Goal: Task Accomplishment & Management: Use online tool/utility

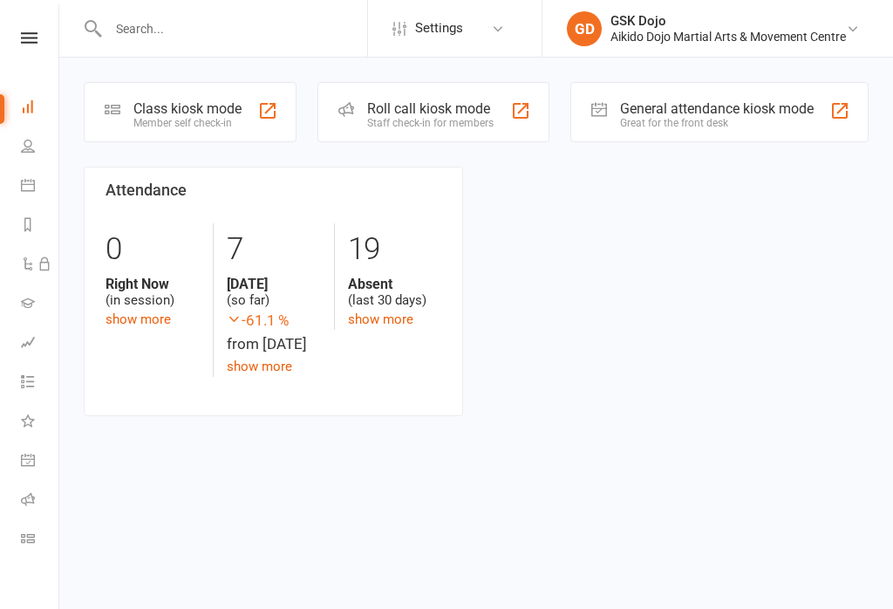
click at [149, 115] on div "Class kiosk mode" at bounding box center [187, 108] width 108 height 17
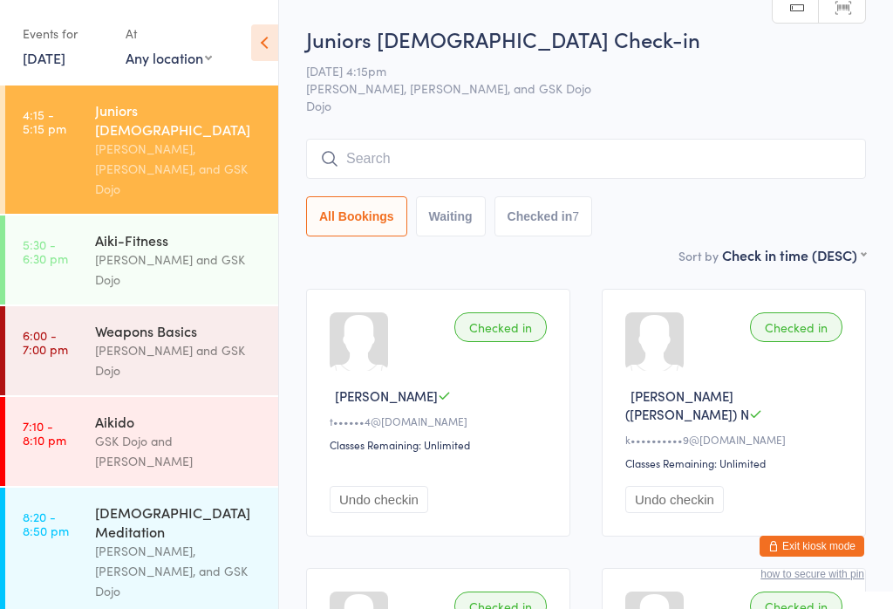
click at [411, 158] on input "search" at bounding box center [586, 159] width 560 height 40
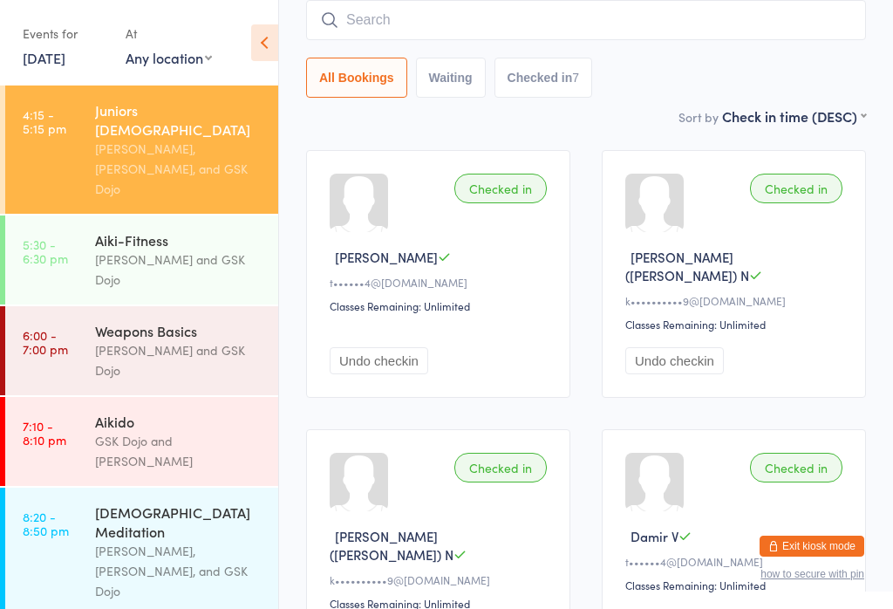
scroll to position [140, 0]
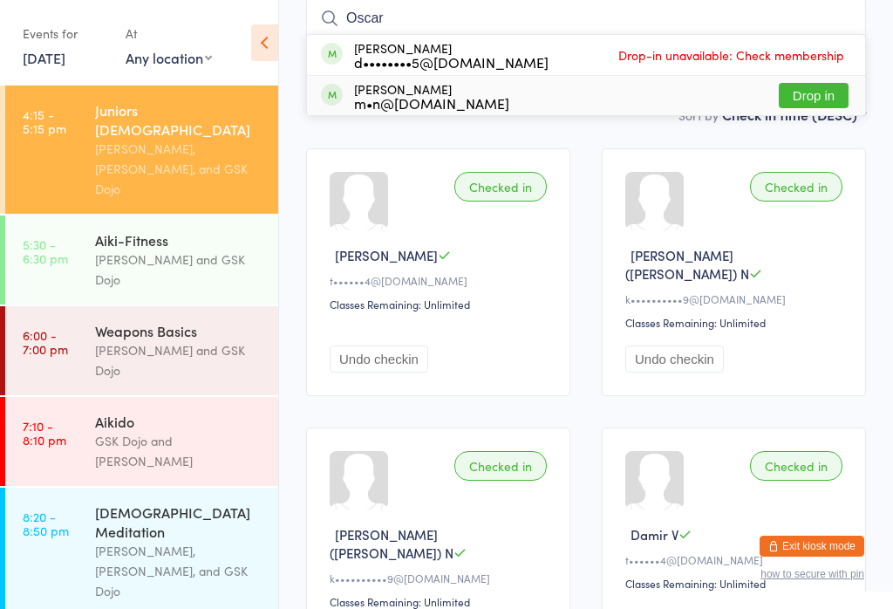
type input "Oscar"
click at [833, 91] on button "Drop in" at bounding box center [814, 95] width 70 height 25
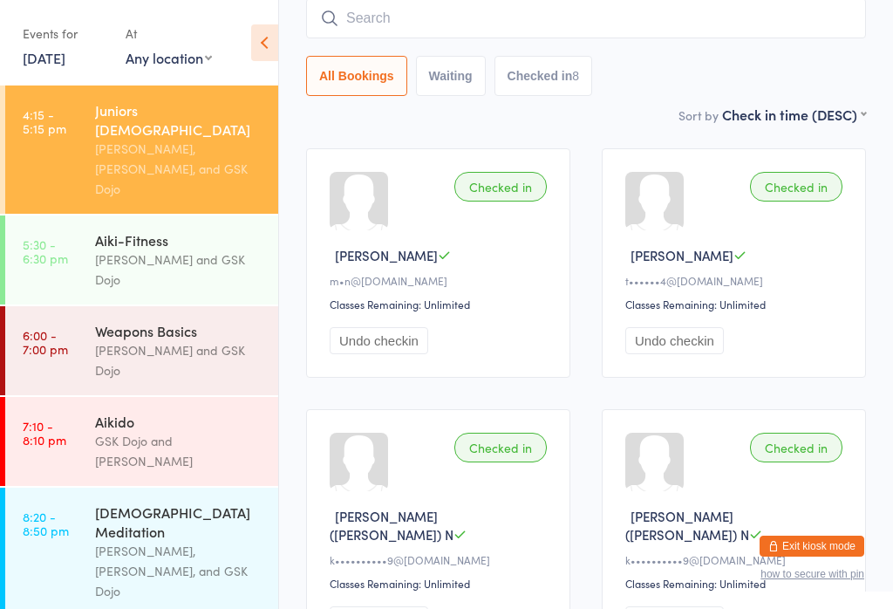
click at [524, 23] on input "search" at bounding box center [586, 18] width 560 height 40
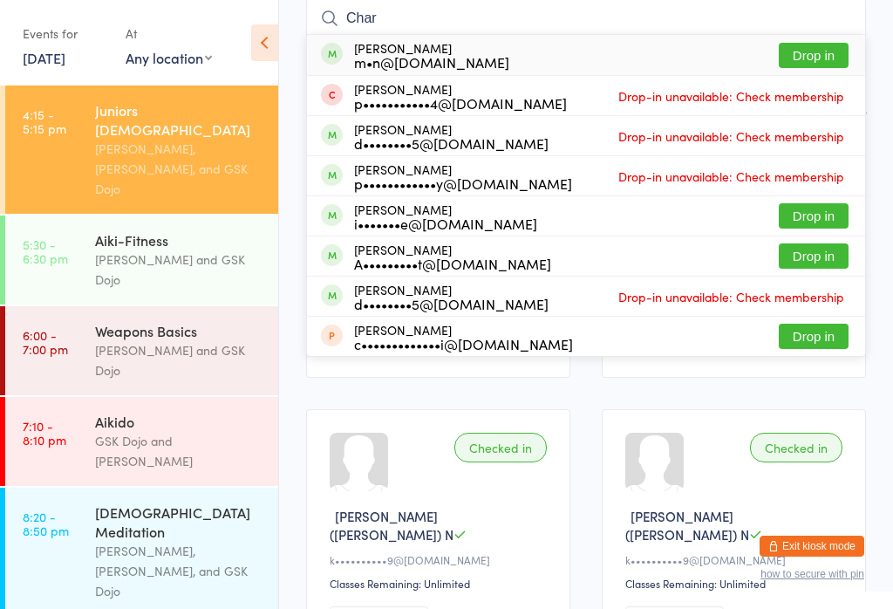
type input "Char"
click at [833, 51] on button "Drop in" at bounding box center [814, 55] width 70 height 25
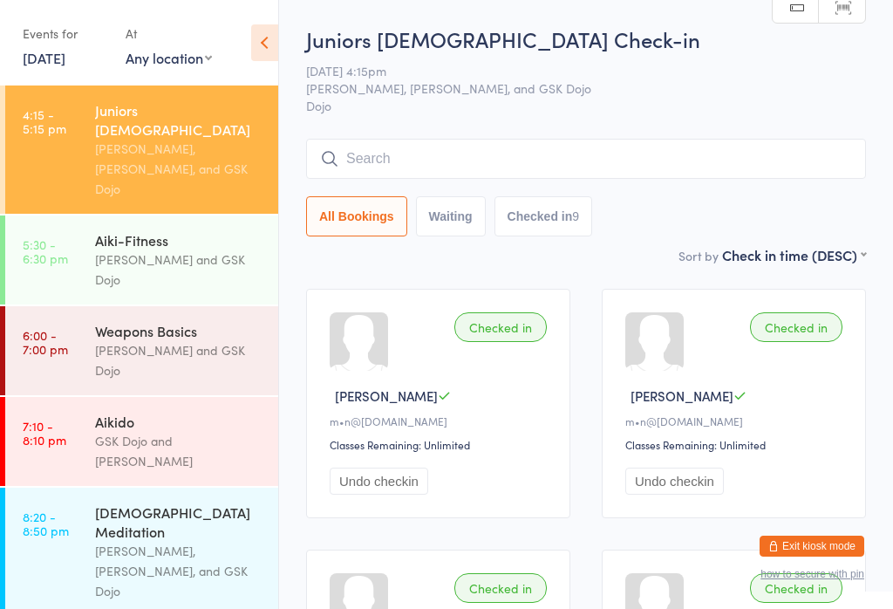
scroll to position [0, 0]
